Goal: Task Accomplishment & Management: Use online tool/utility

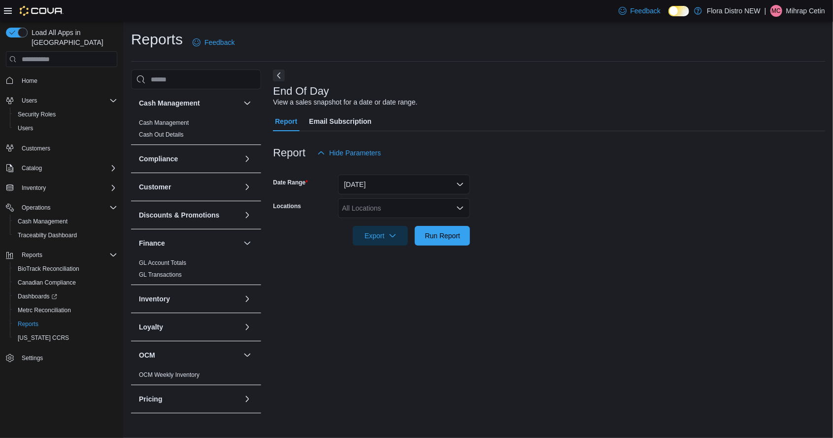
scroll to position [23, 0]
click at [402, 198] on div "All Locations" at bounding box center [404, 208] width 132 height 20
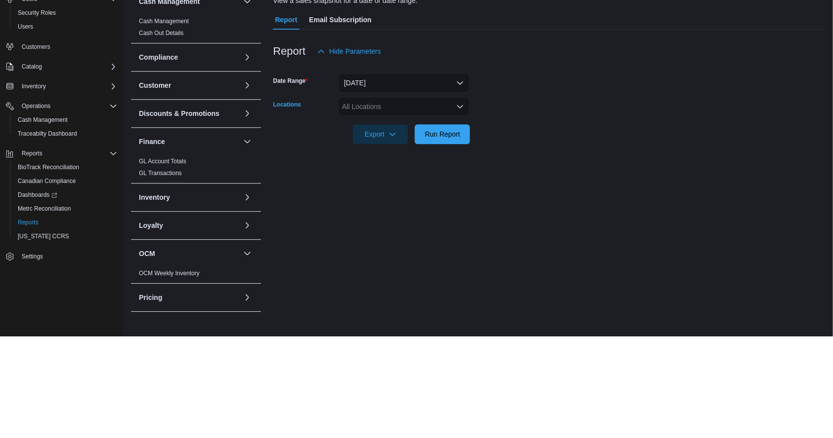
click at [389, 198] on div "All Locations Combo box. Selected. Combo box input. All Locations. Type some te…" at bounding box center [404, 208] width 132 height 20
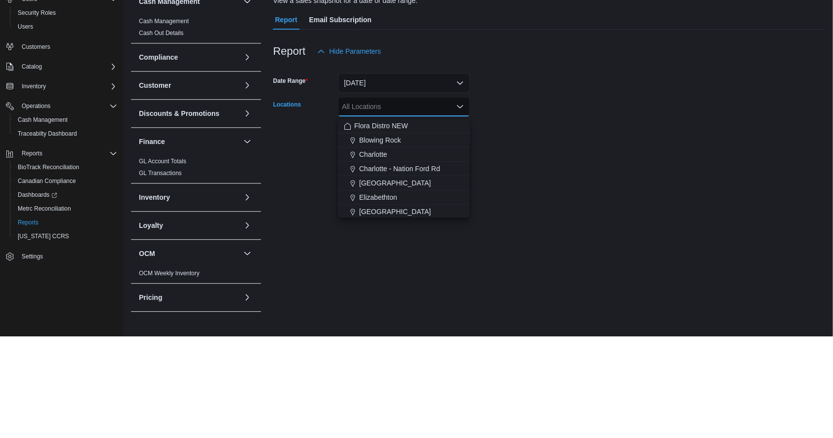
click at [378, 296] on div "End Of Day View a sales snapshot for a date or date range. Report Email Subscri…" at bounding box center [549, 243] width 552 height 348
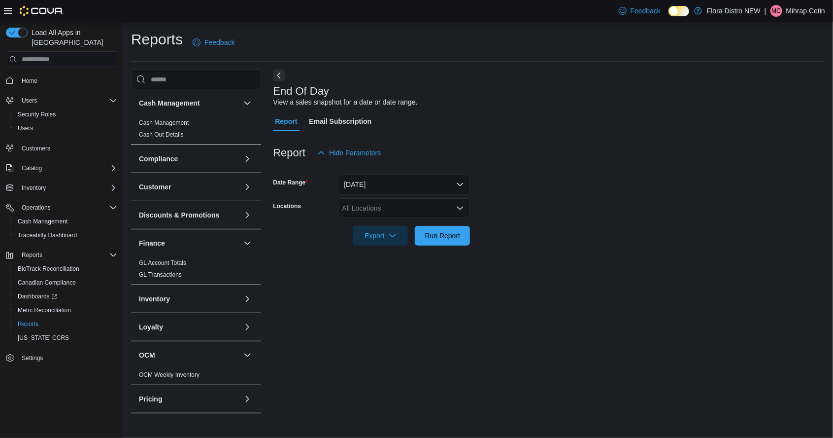
click at [372, 198] on div "All Locations" at bounding box center [404, 208] width 132 height 20
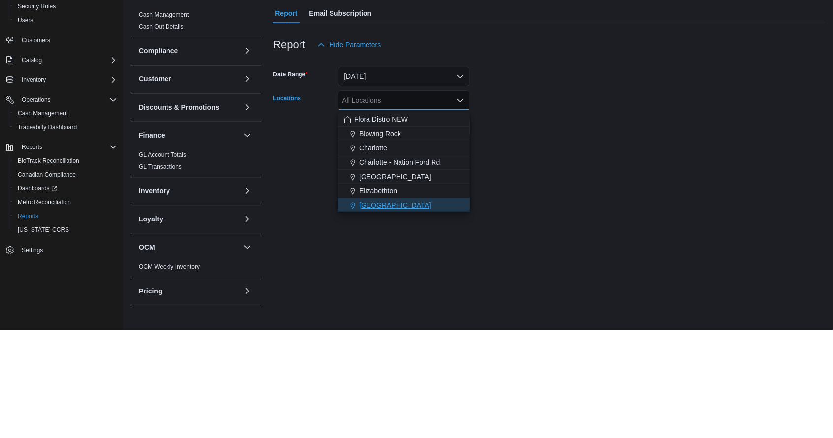
click at [376, 308] on span "[GEOGRAPHIC_DATA]" at bounding box center [395, 313] width 72 height 10
click at [572, 266] on div "End Of Day View a sales snapshot for a date or date range. Report Email Subscri…" at bounding box center [549, 243] width 552 height 348
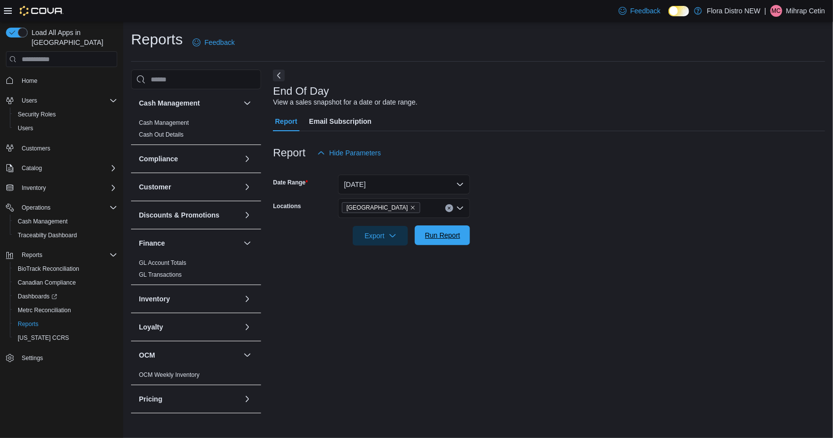
click at [447, 230] on span "Run Report" at bounding box center [442, 235] width 35 height 10
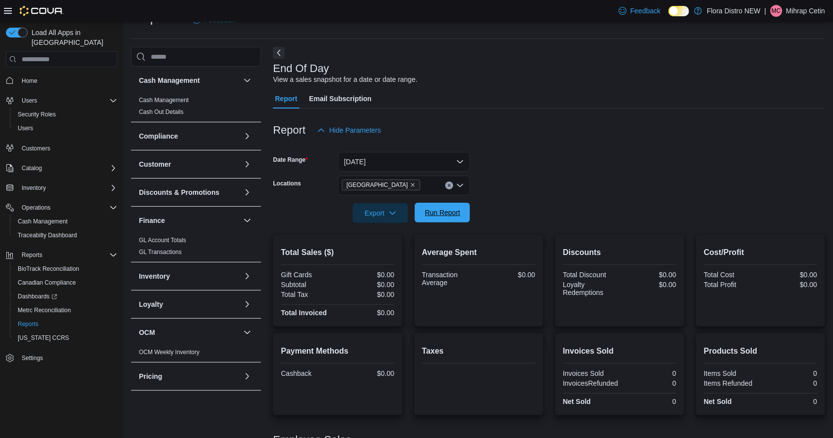
click at [443, 216] on span "Run Report" at bounding box center [442, 212] width 35 height 10
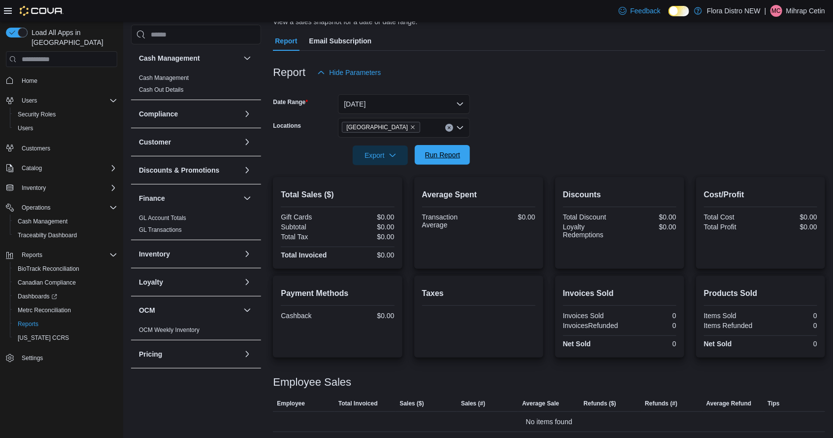
scroll to position [82, 0]
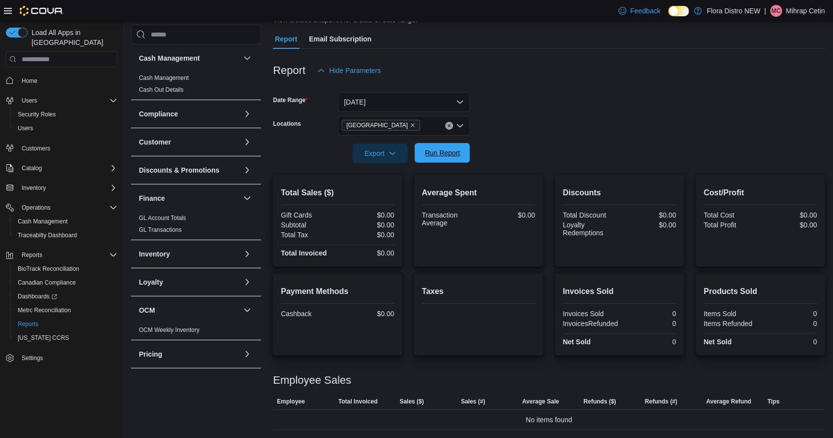
click at [439, 163] on span "Run Report" at bounding box center [442, 153] width 43 height 20
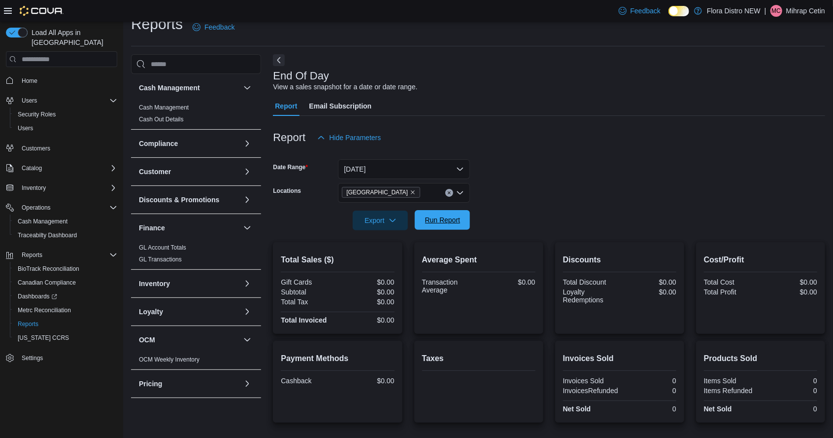
scroll to position [0, 0]
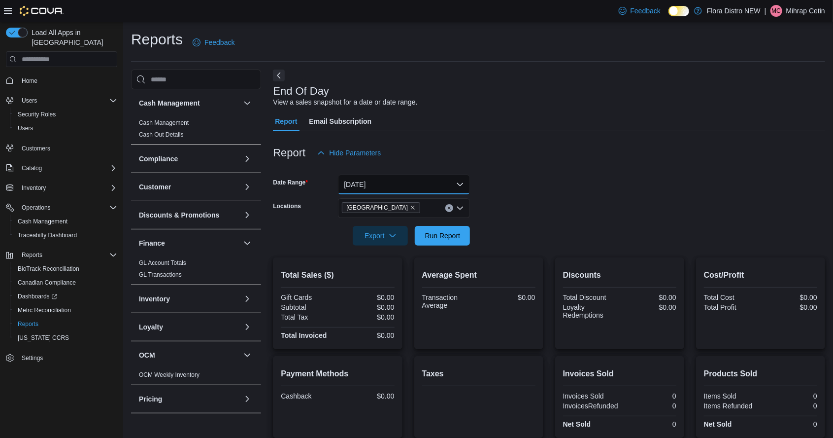
click at [409, 190] on button "[DATE]" at bounding box center [404, 184] width 132 height 20
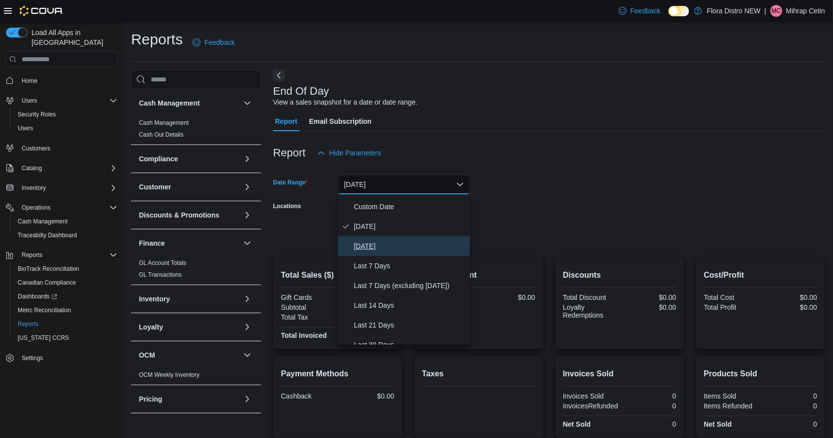
click at [380, 252] on button "[DATE]" at bounding box center [404, 246] width 132 height 20
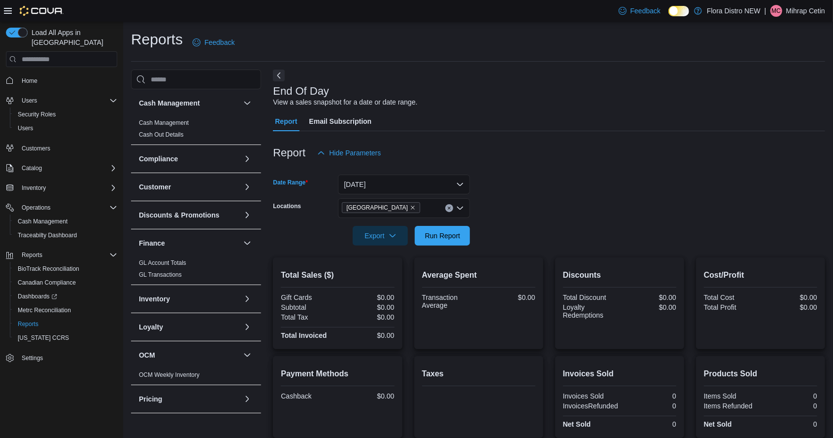
click at [618, 192] on form "Date Range [DATE] Locations Salisbury Export Run Report" at bounding box center [549, 204] width 552 height 83
click at [450, 240] on span "Run Report" at bounding box center [442, 235] width 35 height 10
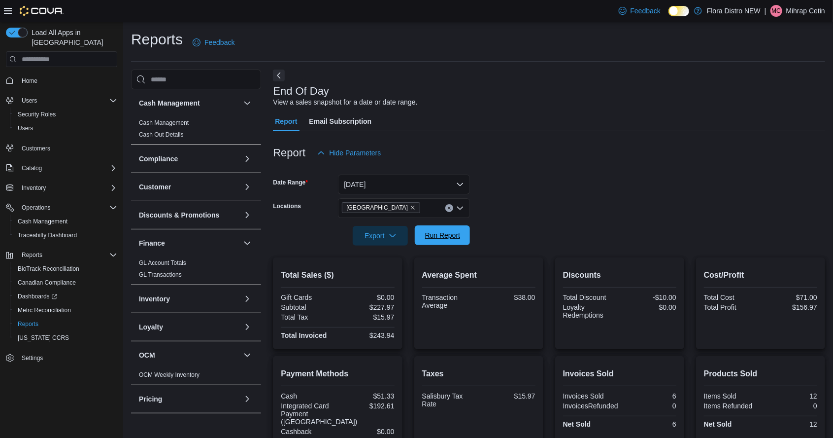
scroll to position [37, 0]
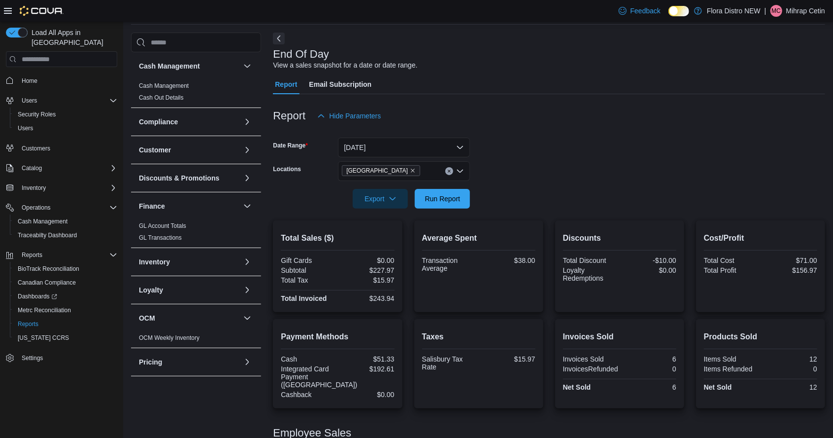
click at [647, 228] on div "Discounts Total Discount -$10.00 Loyalty Redemptions $0.00" at bounding box center [619, 266] width 129 height 92
click at [439, 208] on span "Run Report" at bounding box center [442, 198] width 43 height 20
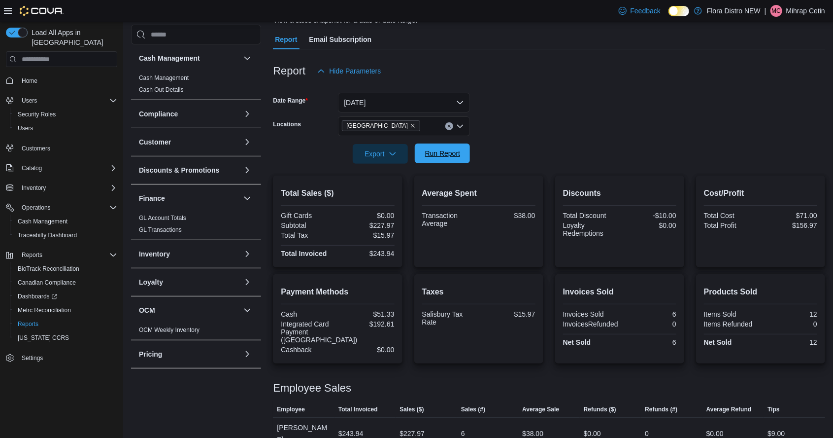
scroll to position [84, 0]
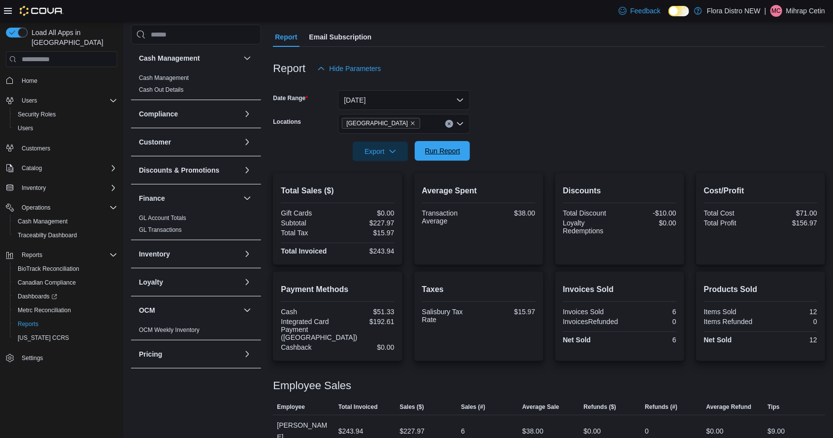
click at [437, 155] on span "Run Report" at bounding box center [442, 151] width 35 height 10
click at [444, 153] on span "Run Report" at bounding box center [442, 151] width 35 height 10
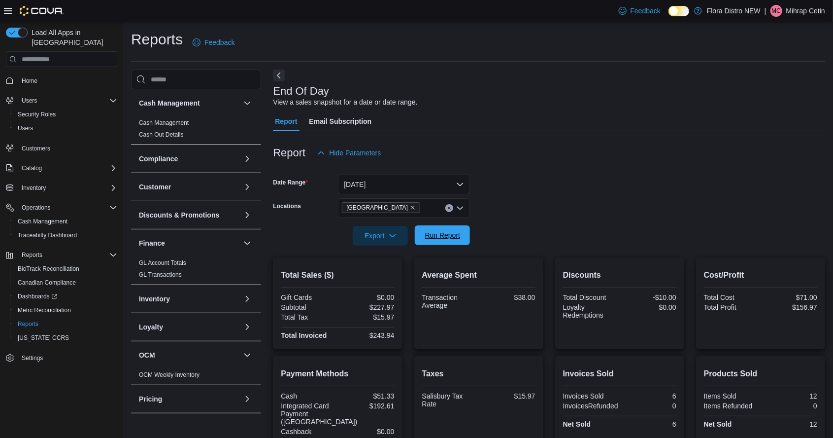
scroll to position [37, 0]
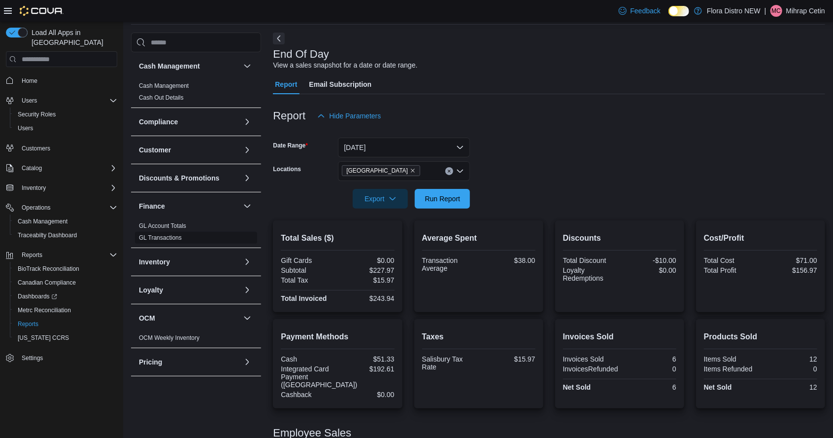
click at [166, 240] on link "GL Transactions" at bounding box center [160, 237] width 43 height 7
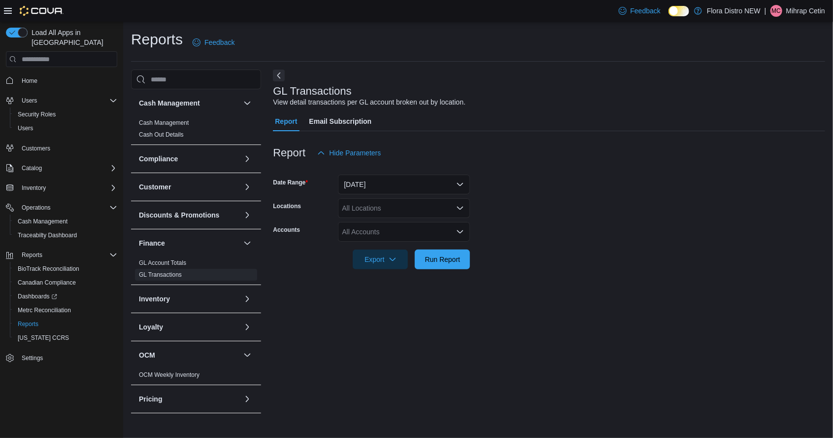
click at [422, 210] on div "All Locations" at bounding box center [404, 208] width 132 height 20
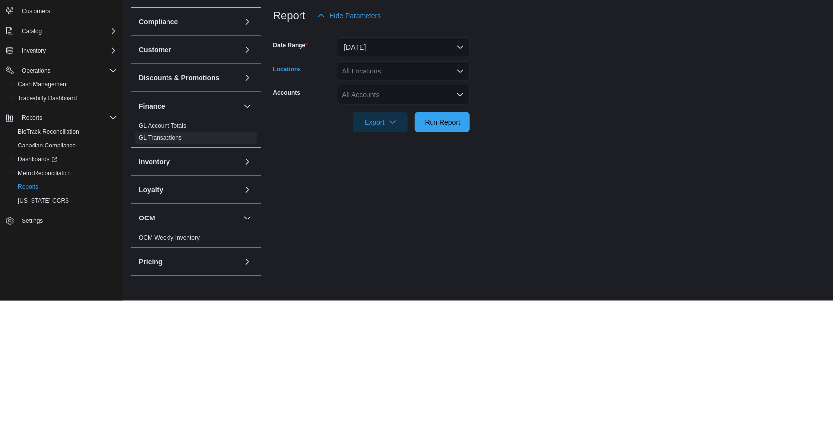
click at [391, 230] on div "All Accounts" at bounding box center [404, 232] width 132 height 20
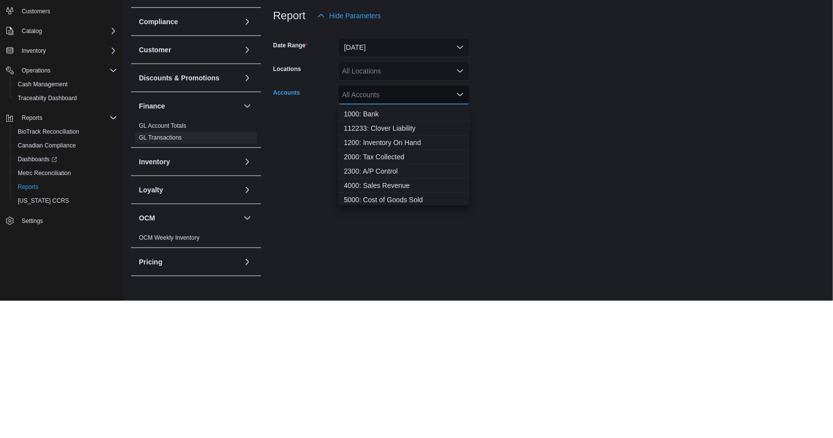
click at [385, 218] on div "All Locations" at bounding box center [404, 208] width 132 height 20
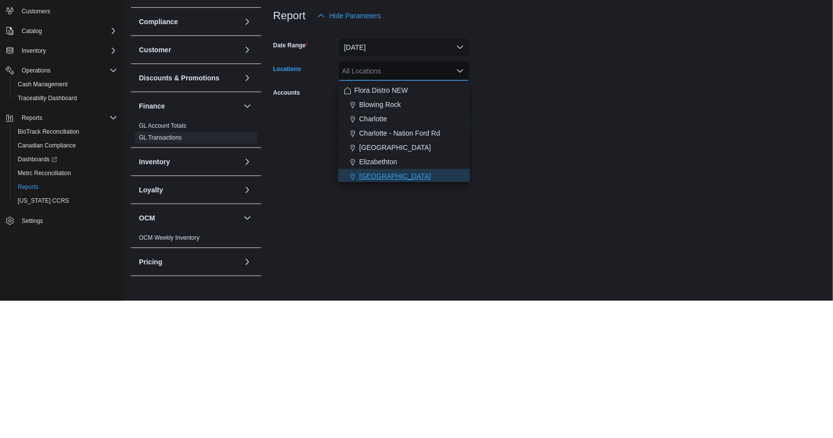
click at [377, 318] on button "[GEOGRAPHIC_DATA]" at bounding box center [404, 313] width 132 height 14
click at [572, 269] on form "Date Range [DATE] Locations [GEOGRAPHIC_DATA] Combo box. Selected. [GEOGRAPHIC_…" at bounding box center [549, 216] width 552 height 106
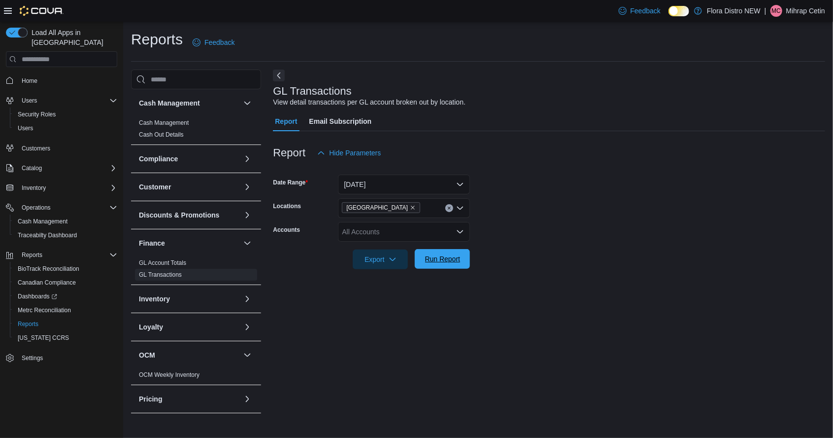
click at [446, 263] on span "Run Report" at bounding box center [442, 259] width 35 height 10
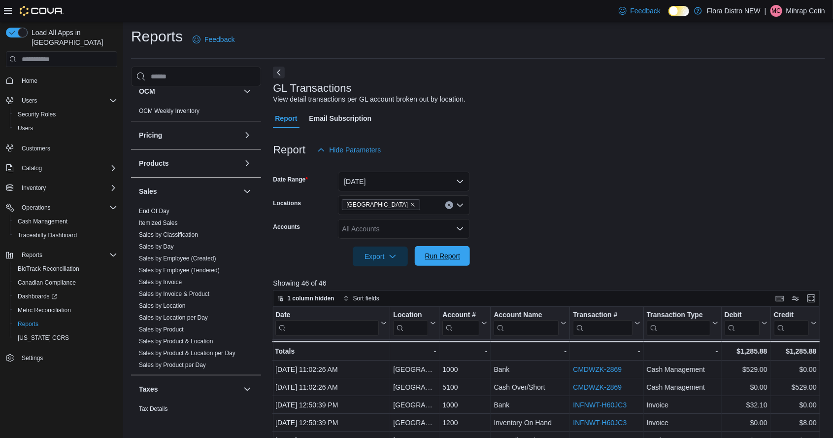
scroll to position [292, 0]
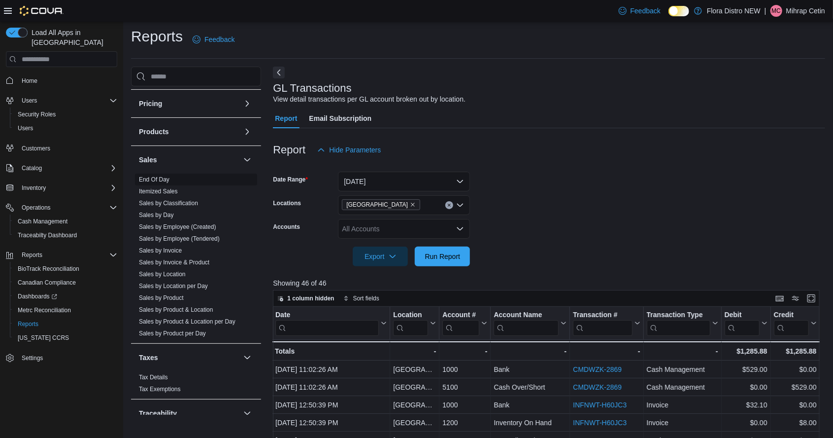
click at [166, 182] on link "End Of Day" at bounding box center [154, 179] width 31 height 7
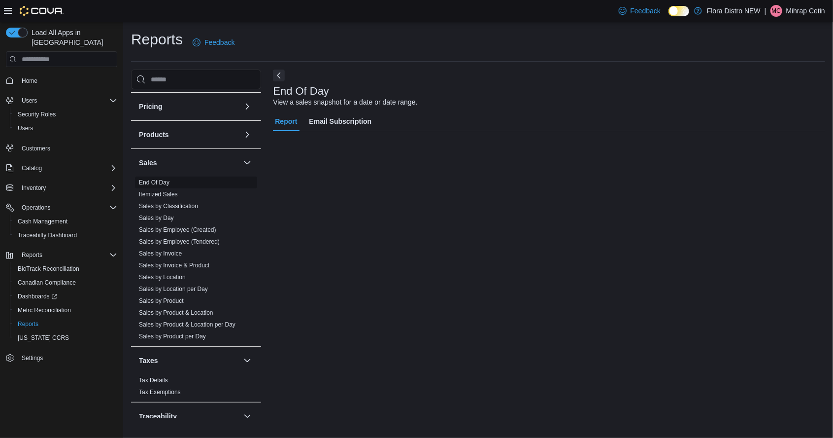
scroll to position [23, 0]
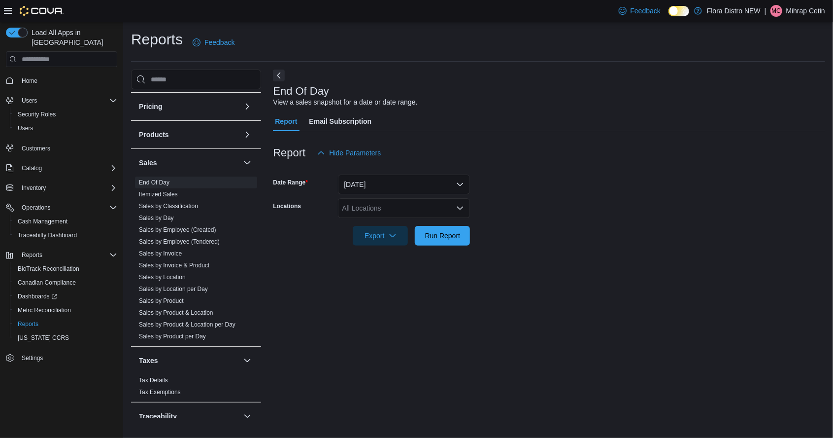
click at [400, 198] on div "All Locations" at bounding box center [404, 208] width 132 height 20
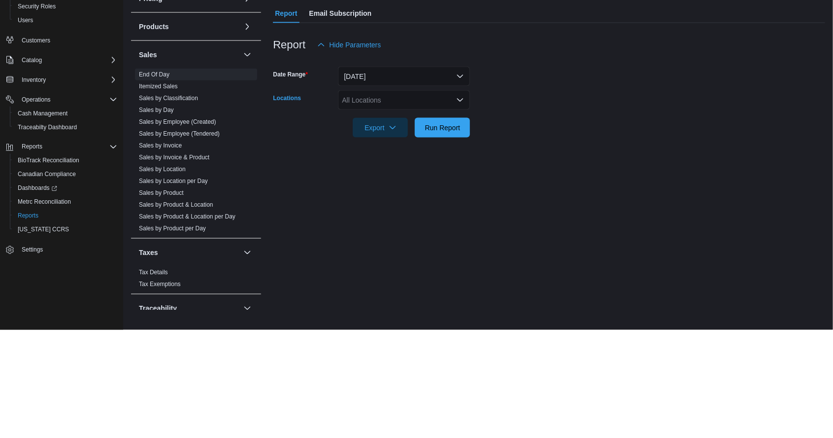
click at [387, 198] on div "All Locations Combo box. Selected. Combo box input. All Locations. Type some te…" at bounding box center [404, 208] width 132 height 20
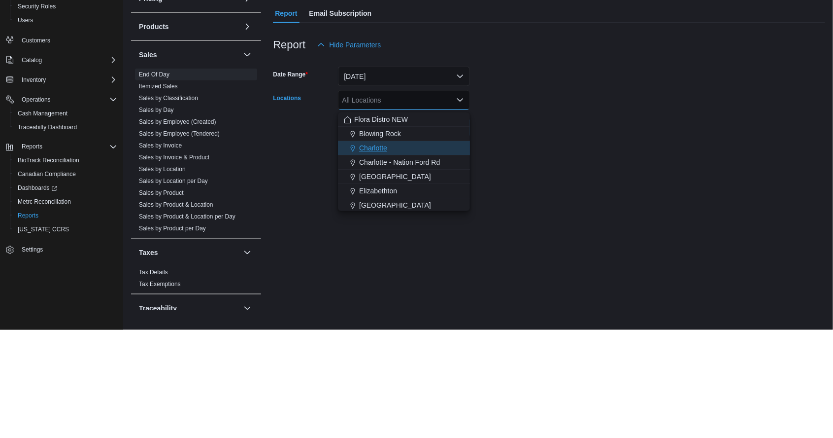
click at [369, 249] on button "Charlotte" at bounding box center [404, 256] width 132 height 14
click at [408, 174] on button "[DATE]" at bounding box center [404, 184] width 132 height 20
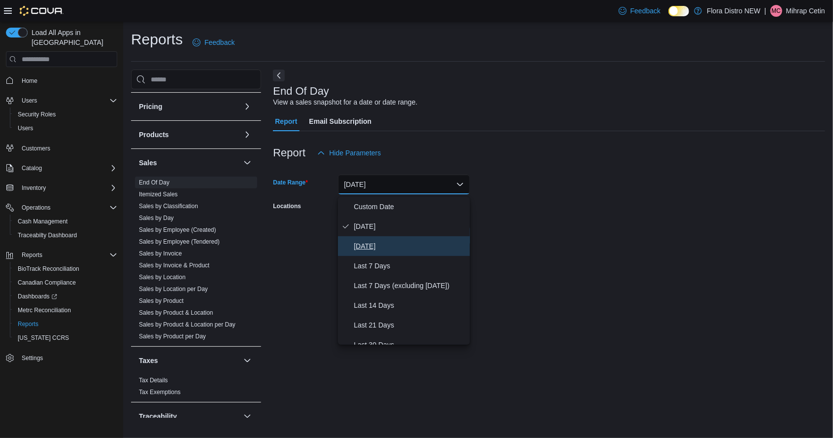
click at [380, 236] on button "[DATE]" at bounding box center [404, 246] width 132 height 20
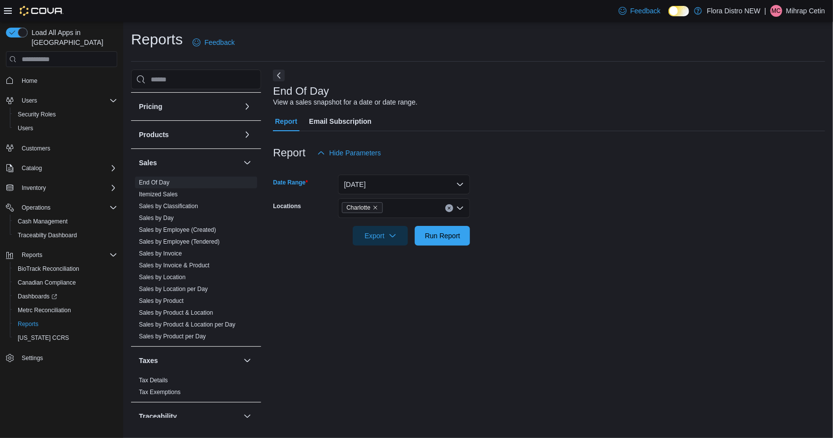
click at [568, 190] on form "Date Range [DATE] Locations Charlotte Export Run Report" at bounding box center [549, 204] width 552 height 83
click at [444, 225] on span "Run Report" at bounding box center [442, 235] width 43 height 20
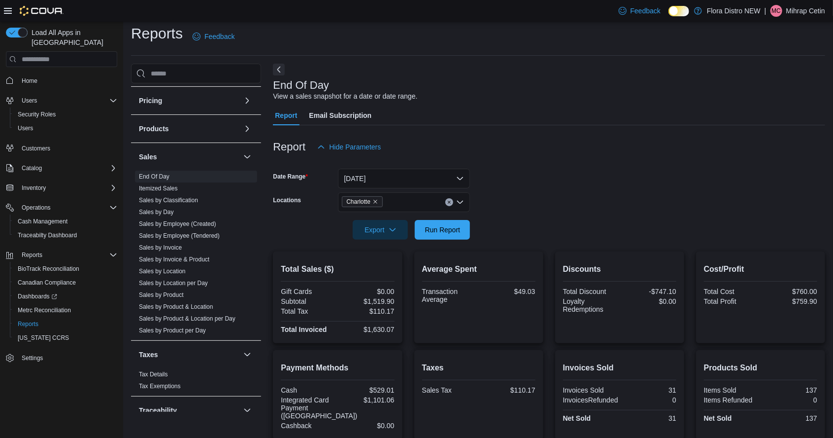
click at [449, 206] on button "Clear input" at bounding box center [449, 202] width 8 height 8
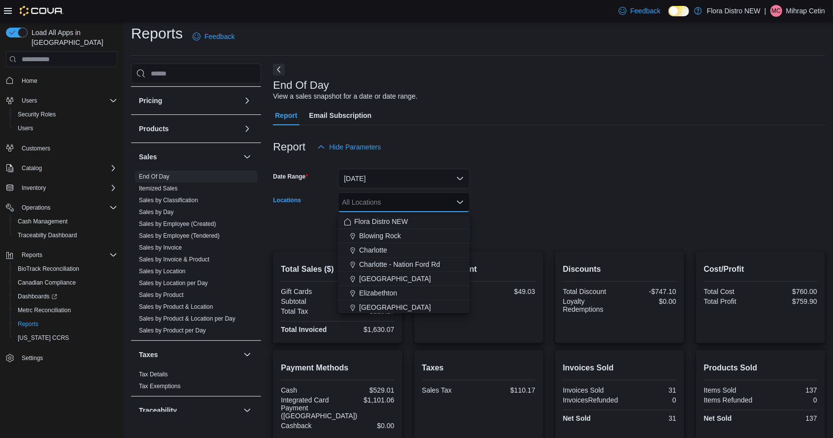
scroll to position [6, 0]
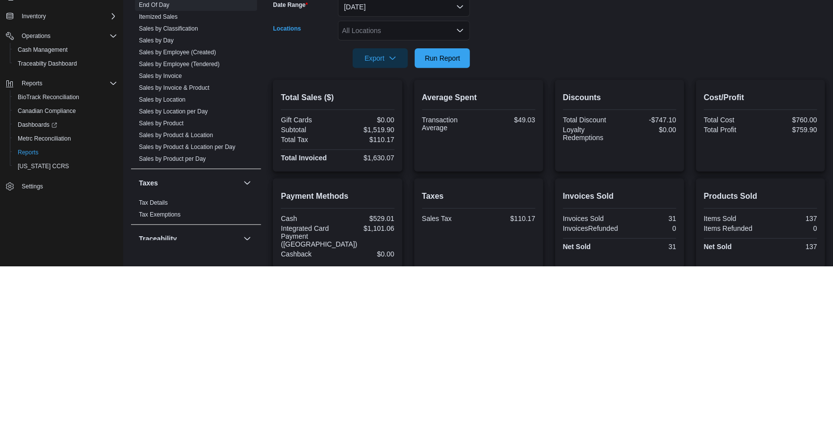
click at [388, 211] on div "All Locations Combo box. Selected. Combo box input. All Locations. Type some te…" at bounding box center [404, 202] width 132 height 20
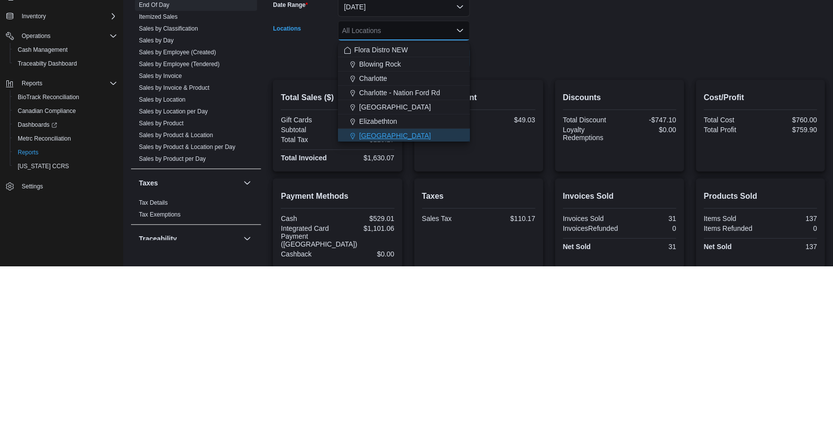
click at [381, 309] on span "[GEOGRAPHIC_DATA]" at bounding box center [395, 307] width 72 height 10
click at [547, 244] on div at bounding box center [549, 245] width 552 height 12
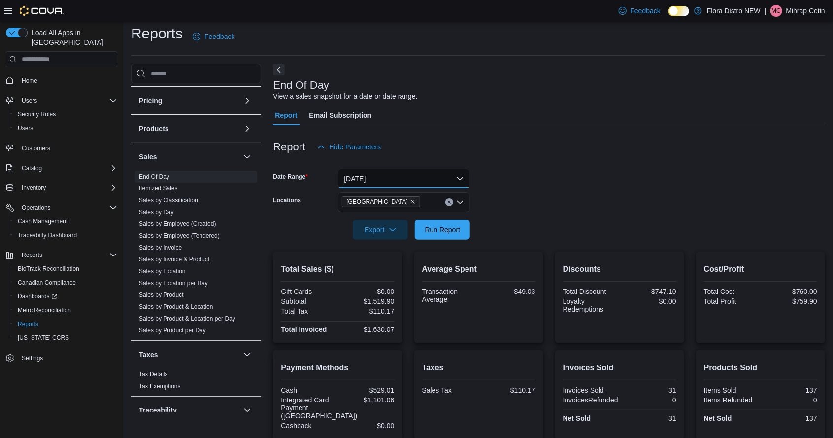
click at [403, 188] on button "[DATE]" at bounding box center [404, 179] width 132 height 20
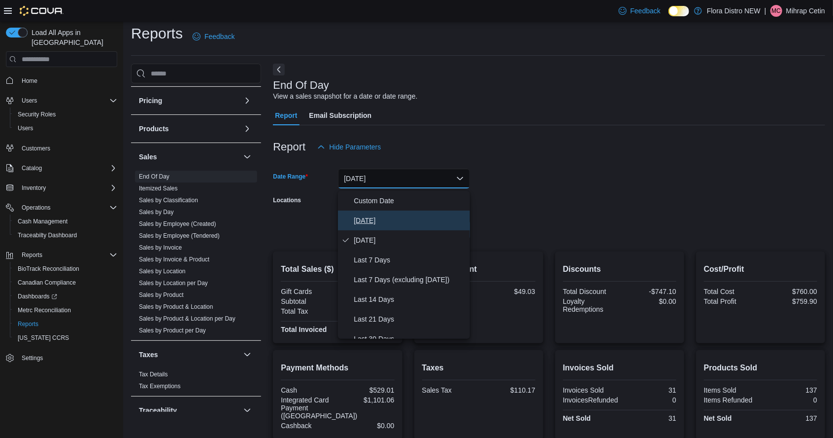
click at [389, 228] on button "[DATE]" at bounding box center [404, 220] width 132 height 20
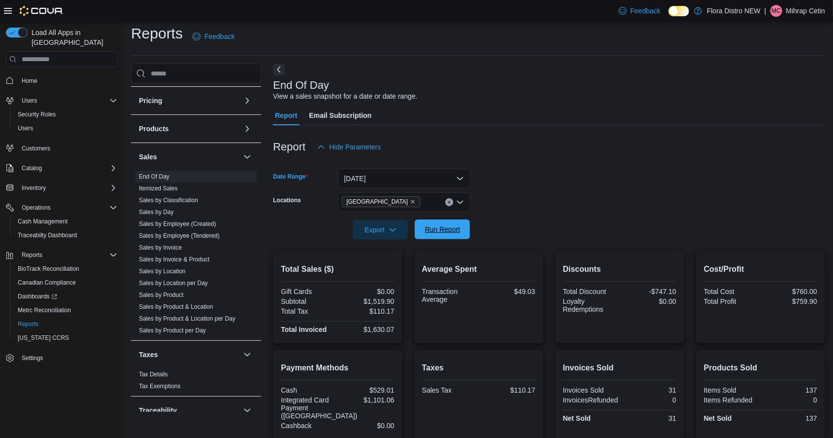
click at [444, 239] on span "Run Report" at bounding box center [442, 229] width 43 height 20
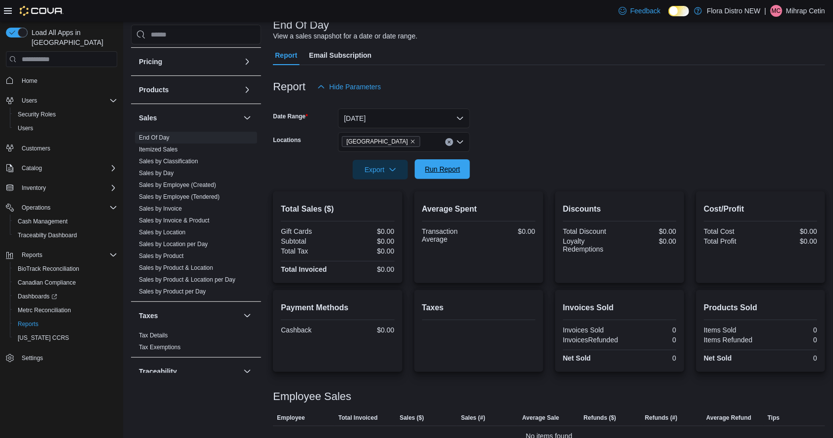
scroll to position [82, 0]
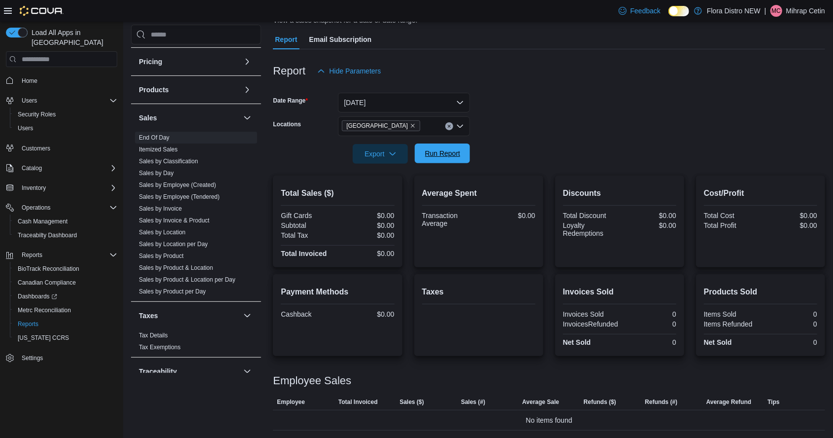
click at [446, 152] on span "Run Report" at bounding box center [442, 153] width 35 height 10
click at [452, 155] on span "Run Report" at bounding box center [442, 153] width 35 height 10
click at [428, 161] on span "Run Report" at bounding box center [442, 153] width 43 height 20
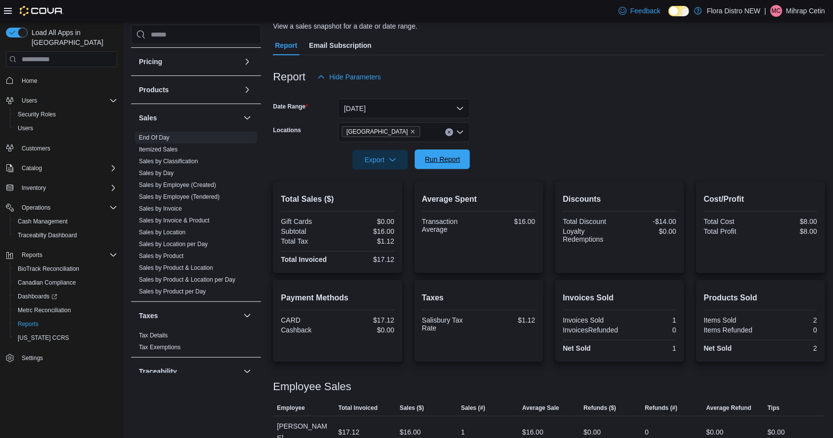
scroll to position [84, 0]
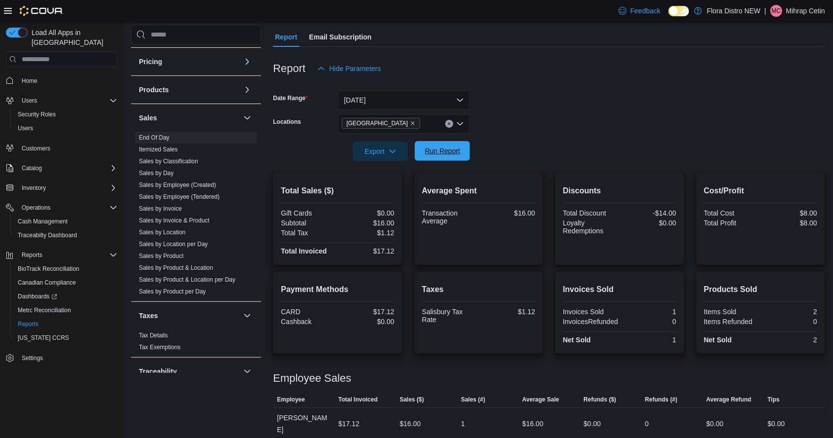
click at [449, 161] on span "Run Report" at bounding box center [442, 151] width 43 height 20
click at [446, 161] on span "Run Report" at bounding box center [442, 151] width 43 height 20
click at [443, 156] on span "Run Report" at bounding box center [442, 151] width 35 height 10
click at [444, 150] on span "Run Report" at bounding box center [442, 151] width 35 height 10
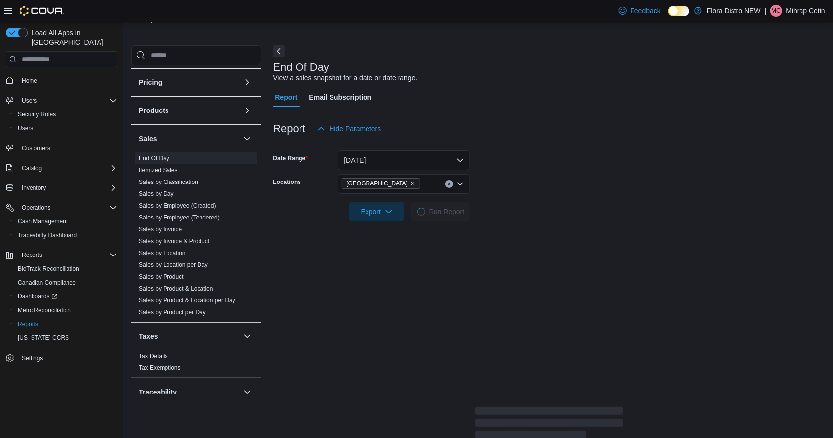
scroll to position [23, 0]
